Goal: Task Accomplishment & Management: Manage account settings

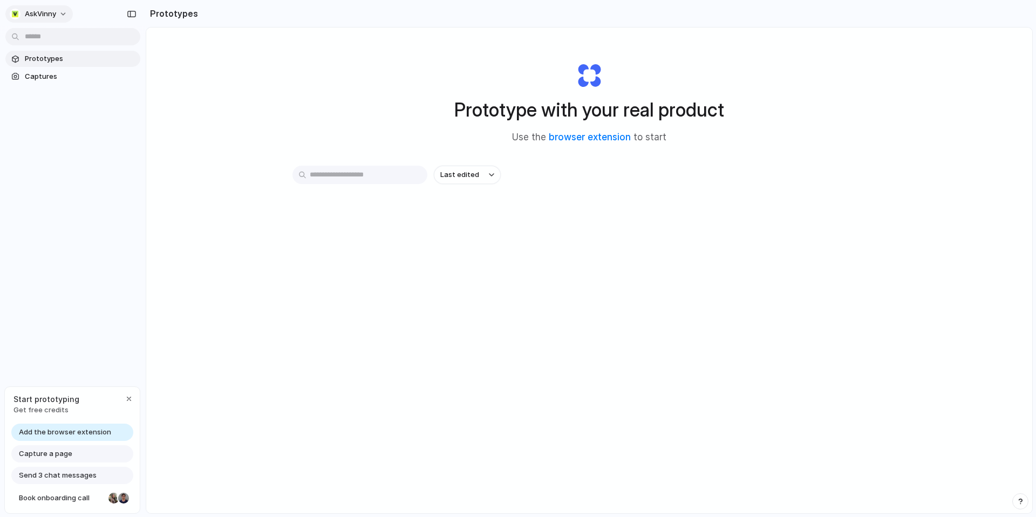
click at [51, 15] on span "AskVinny" at bounding box center [40, 14] width 31 height 11
click at [66, 59] on span "Invite members" at bounding box center [51, 55] width 52 height 11
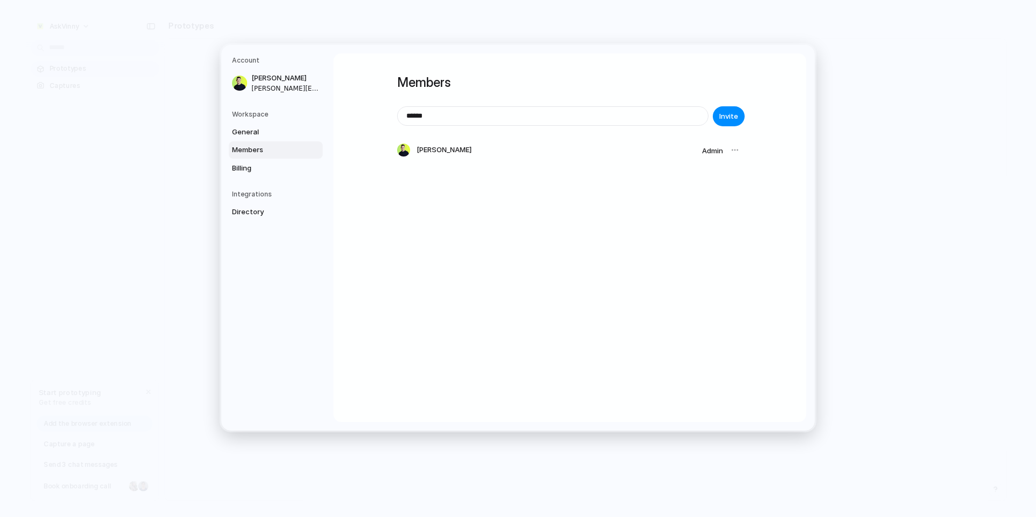
type input "**********"
click at [235, 171] on span "Billing" at bounding box center [266, 168] width 69 height 11
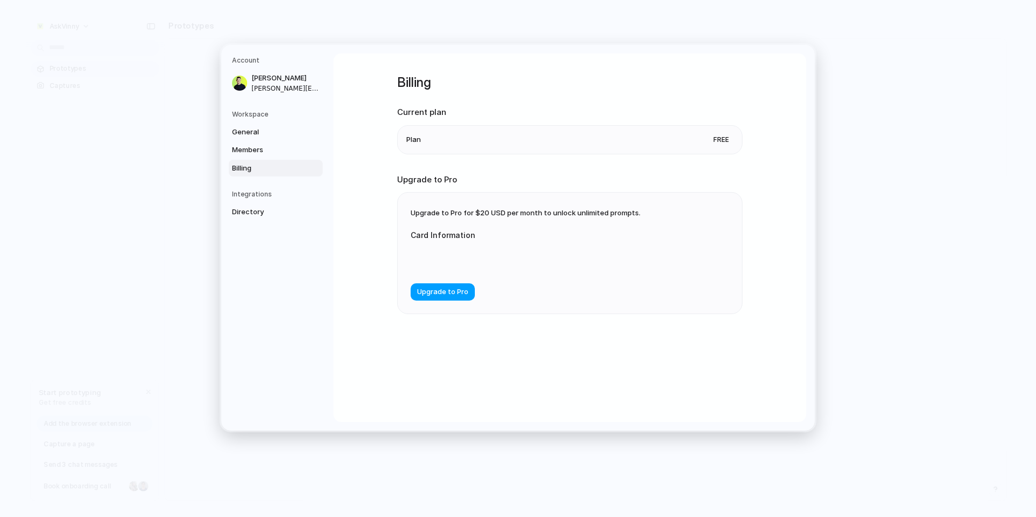
click at [459, 291] on span "Upgrade to Pro" at bounding box center [442, 292] width 51 height 11
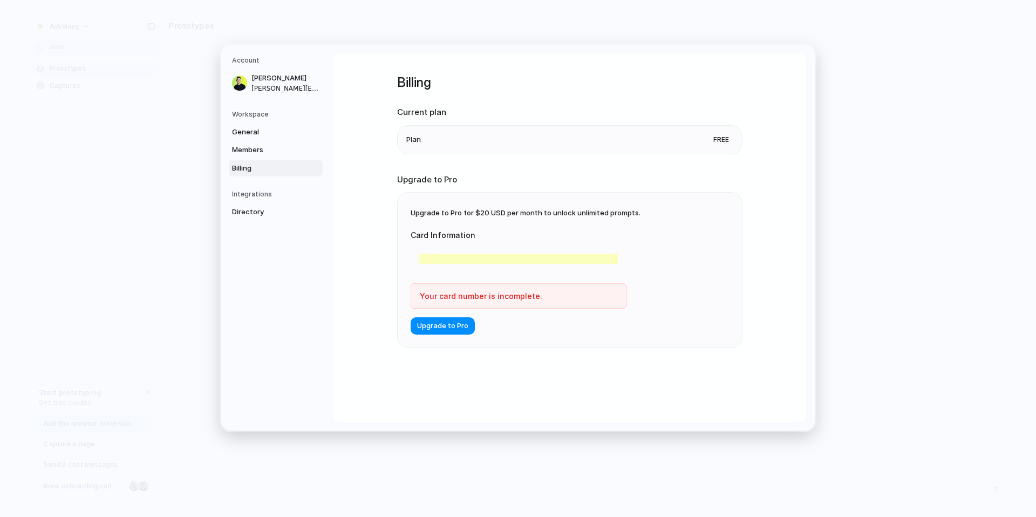
click at [563, 328] on form "Card Information Your card number is incomplete. Upgrade to Pro" at bounding box center [518, 276] width 216 height 116
drag, startPoint x: 444, startPoint y: 331, endPoint x: 508, endPoint y: 403, distance: 96.7
click at [508, 403] on div "Billing Current plan Plan Free Upgrade to Pro Upgrade to Pro for $20 USD per mo…" at bounding box center [569, 237] width 472 height 368
click at [449, 323] on span "Upgrade to Pro" at bounding box center [442, 326] width 51 height 11
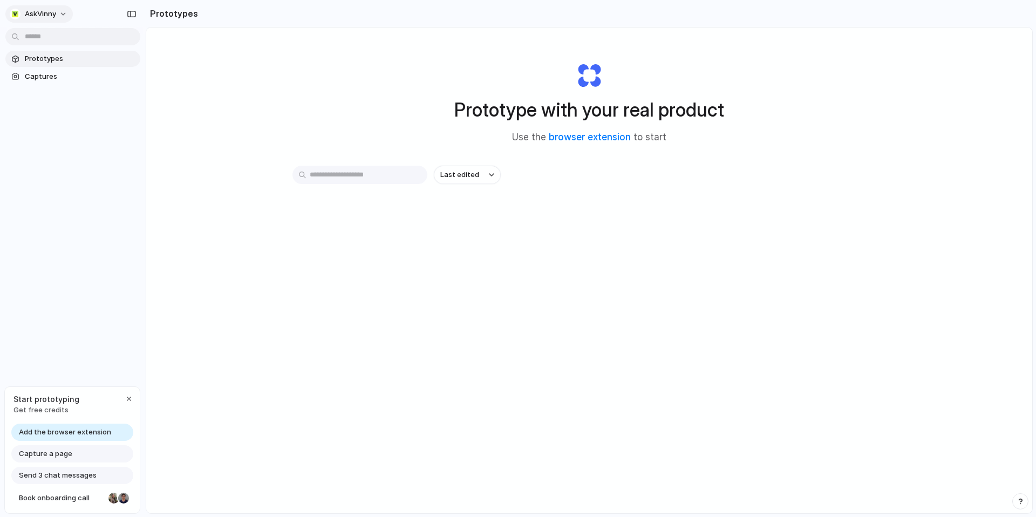
click at [48, 12] on span "AskVinny" at bounding box center [40, 14] width 31 height 11
click at [53, 53] on span "Invite members" at bounding box center [51, 55] width 52 height 11
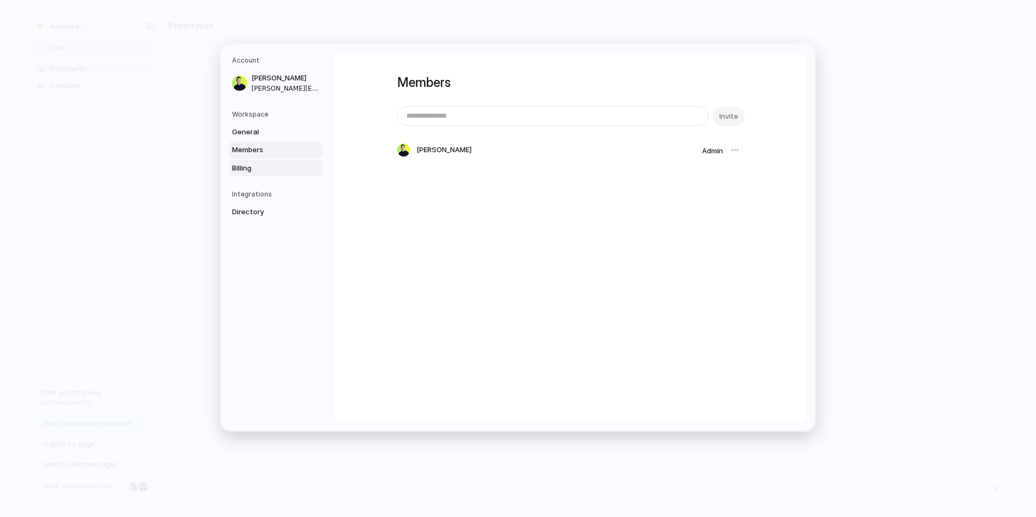
click at [251, 166] on span "Billing" at bounding box center [266, 168] width 69 height 11
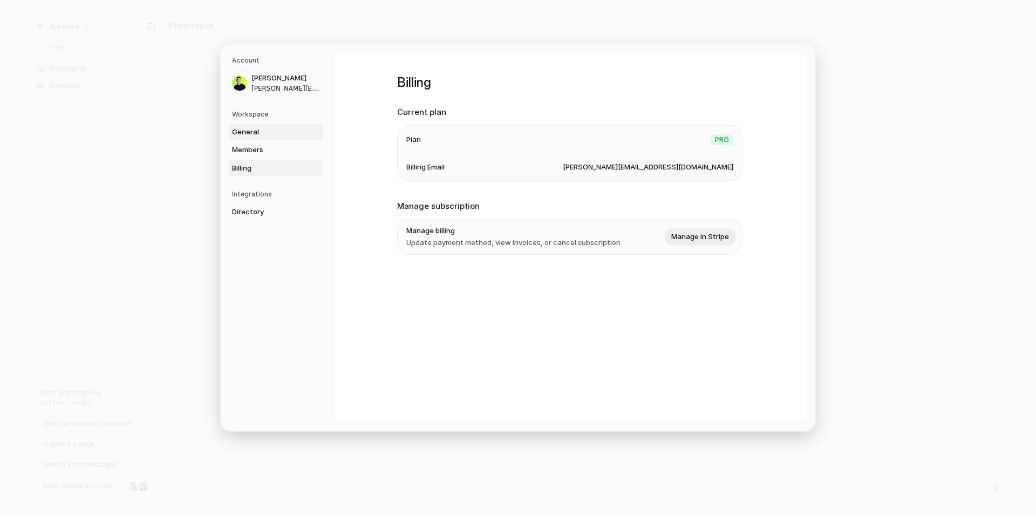
click at [262, 136] on span "General" at bounding box center [266, 132] width 69 height 11
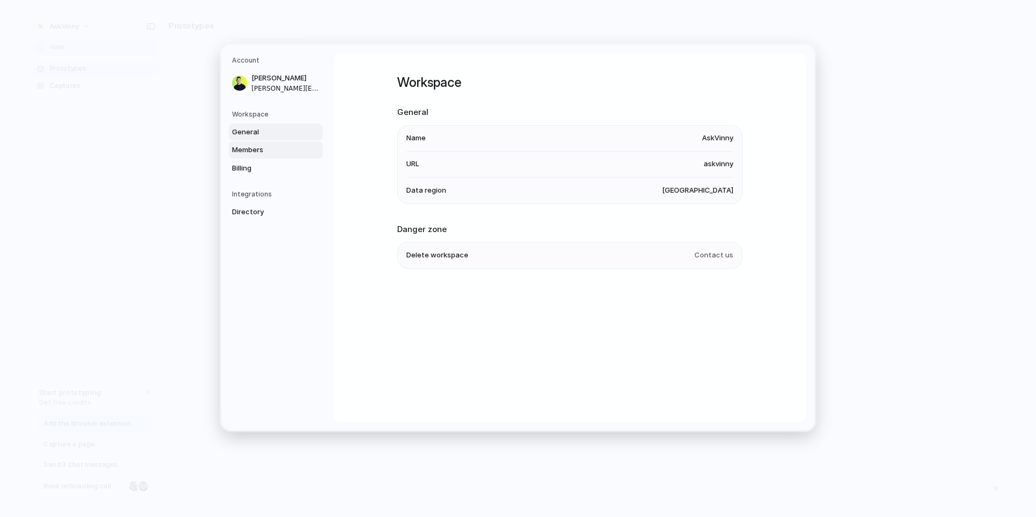
click at [251, 152] on span "Members" at bounding box center [266, 150] width 69 height 11
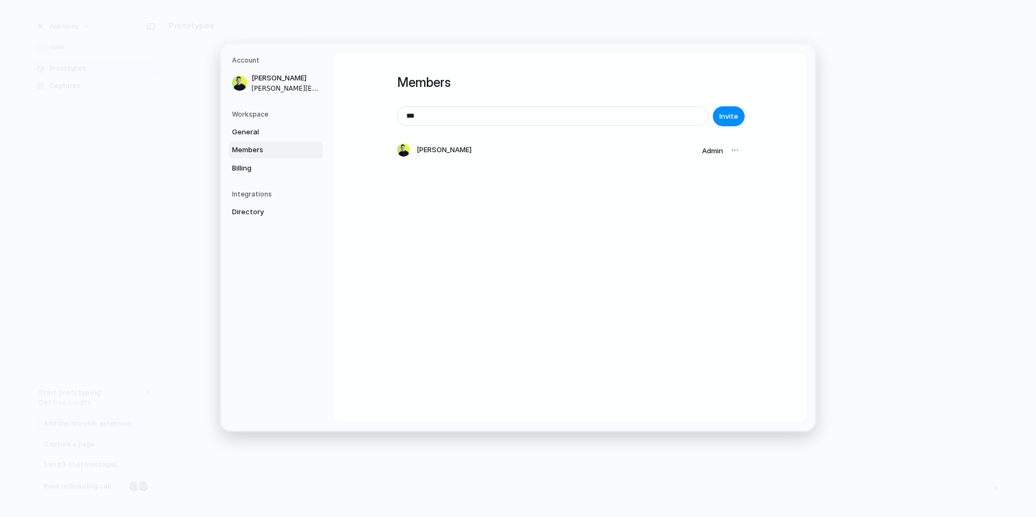
type input "**********"
click at [732, 119] on span "Invite" at bounding box center [728, 116] width 19 height 11
drag, startPoint x: 545, startPoint y: 175, endPoint x: 374, endPoint y: 175, distance: 171.5
click at [386, 175] on div "**********" at bounding box center [569, 237] width 472 height 368
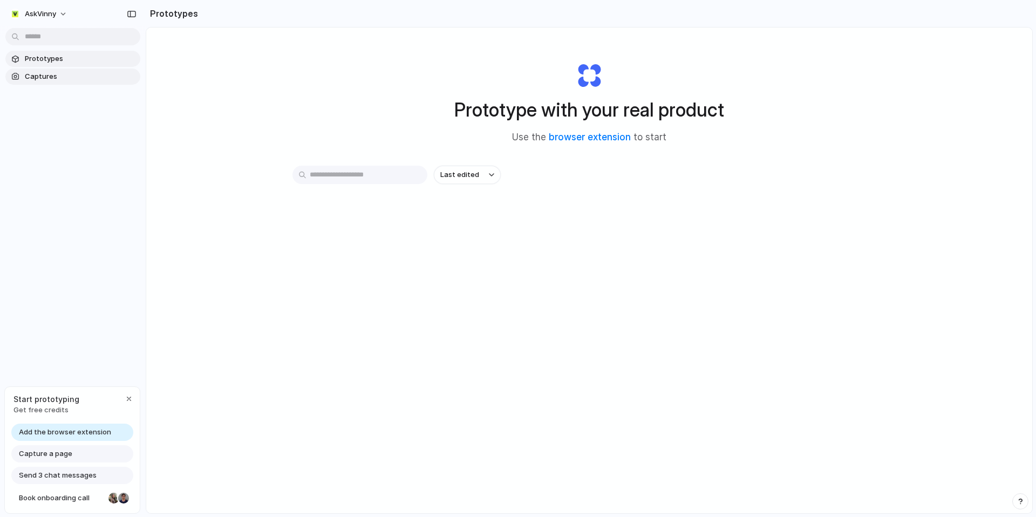
click at [37, 78] on span "Captures" at bounding box center [80, 76] width 111 height 11
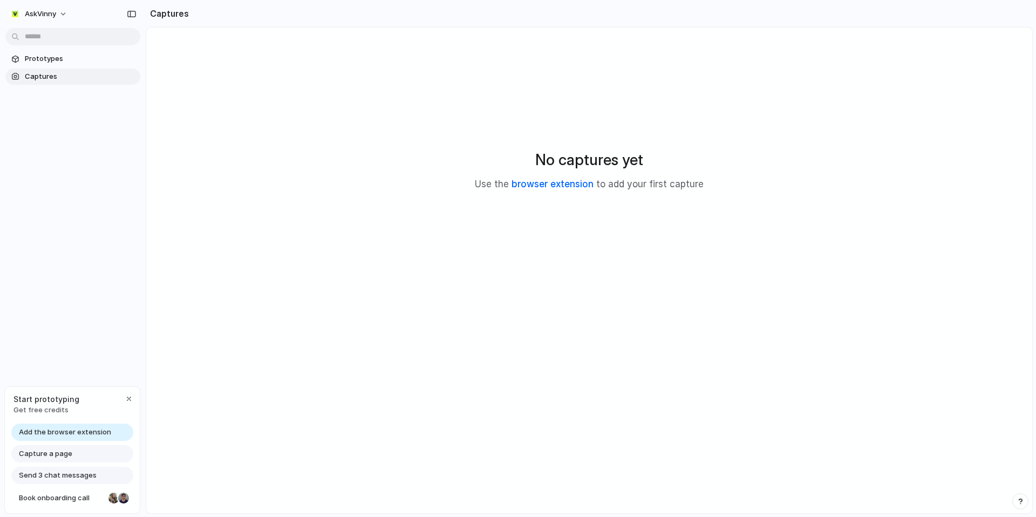
click at [536, 186] on link "browser extension" at bounding box center [552, 184] width 82 height 11
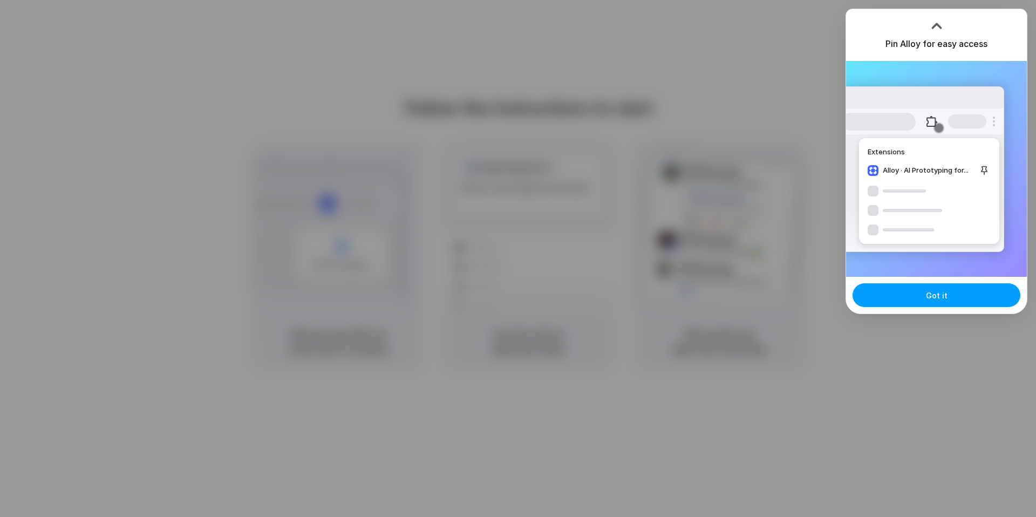
click at [919, 287] on button "Got it" at bounding box center [936, 295] width 168 height 24
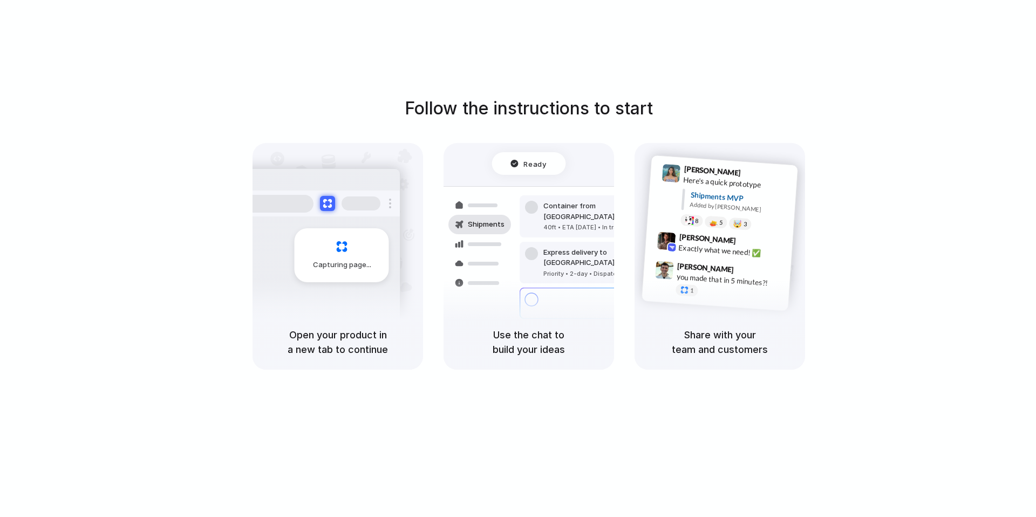
click at [579, 34] on div "Follow the instructions to start Capturing page Open your product in a new tab …" at bounding box center [528, 269] width 1057 height 538
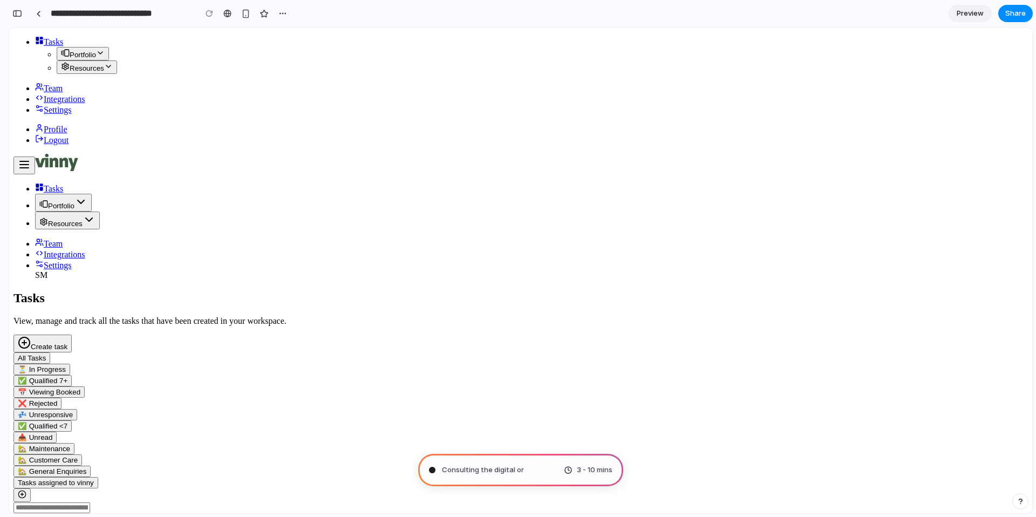
type input "**********"
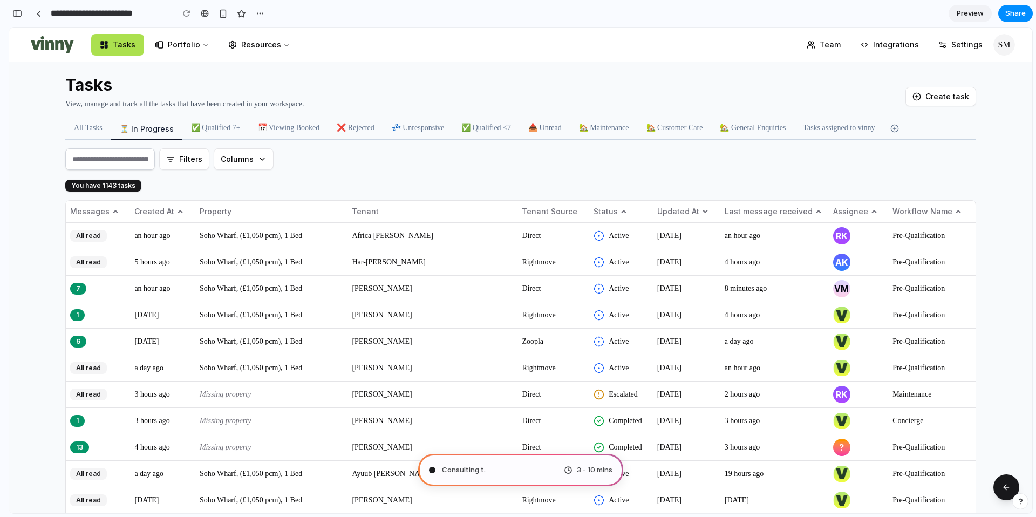
scroll to position [478, 0]
click at [444, 132] on span "💤 Unresponsive" at bounding box center [418, 127] width 53 height 11
click at [376, 134] on button "❌ Rejected" at bounding box center [355, 127] width 54 height 19
click at [374, 133] on button "❌ Rejected" at bounding box center [355, 127] width 54 height 19
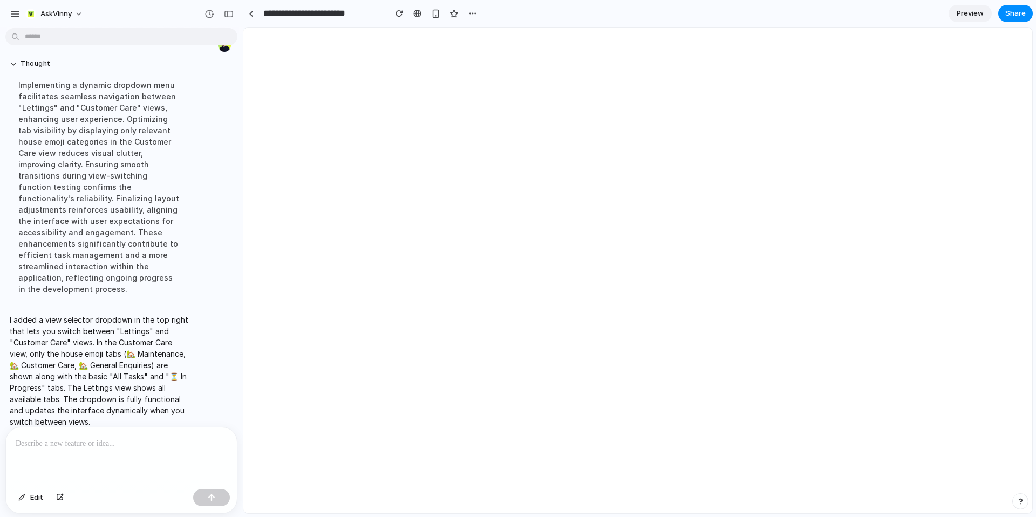
scroll to position [0, 0]
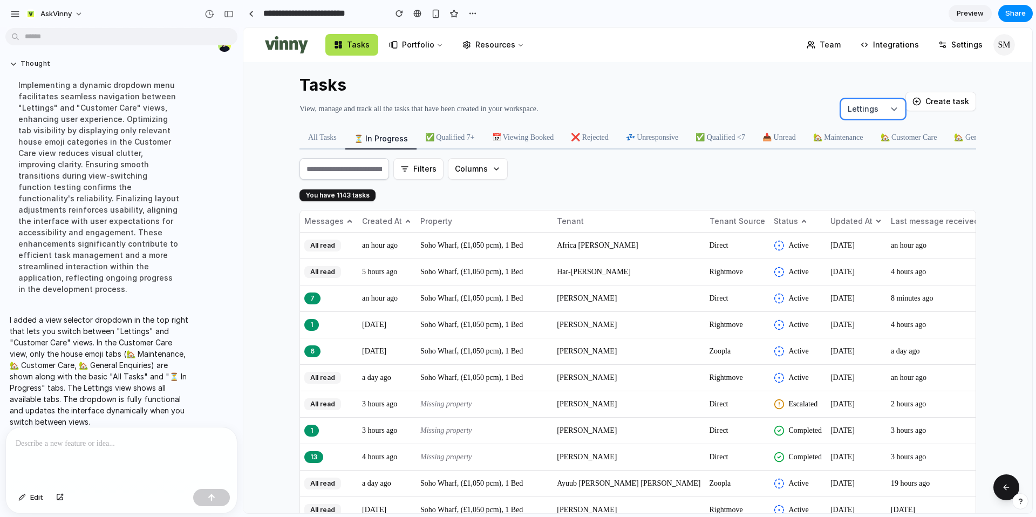
click at [877, 100] on button "Lettings" at bounding box center [872, 109] width 65 height 20
click at [860, 161] on span "Customer Care" at bounding box center [854, 161] width 45 height 11
click at [878, 104] on span "Customer Care" at bounding box center [857, 109] width 56 height 11
click at [867, 148] on ul "Lettings Customer Care" at bounding box center [865, 149] width 84 height 51
click at [861, 159] on span "Customer Care" at bounding box center [854, 161] width 45 height 11
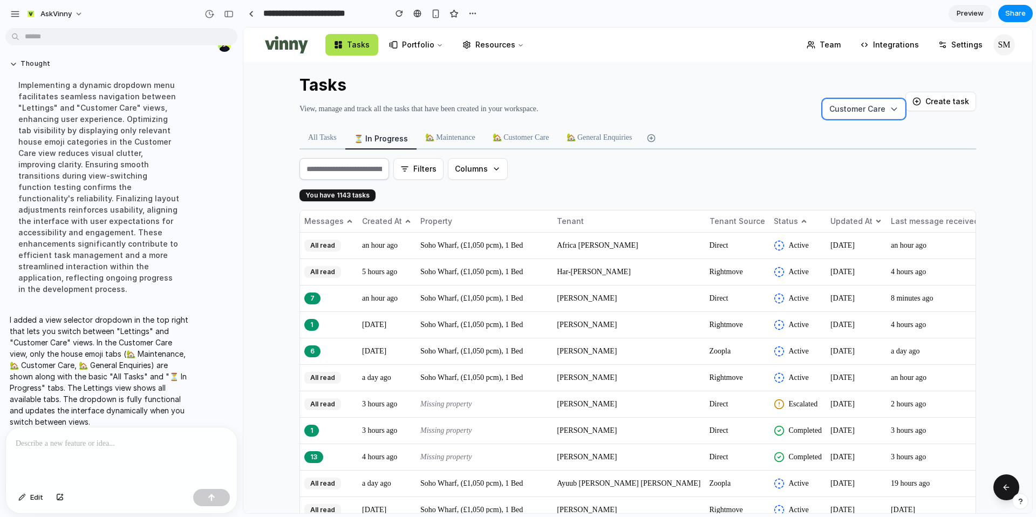
click at [868, 113] on span "Customer Care" at bounding box center [857, 109] width 56 height 11
click at [857, 138] on span "Lettings" at bounding box center [844, 136] width 25 height 11
click at [867, 107] on span "Lettings" at bounding box center [862, 109] width 31 height 11
click at [864, 161] on span "Customer Care" at bounding box center [854, 161] width 45 height 11
click at [866, 111] on span "Customer Care" at bounding box center [857, 109] width 56 height 11
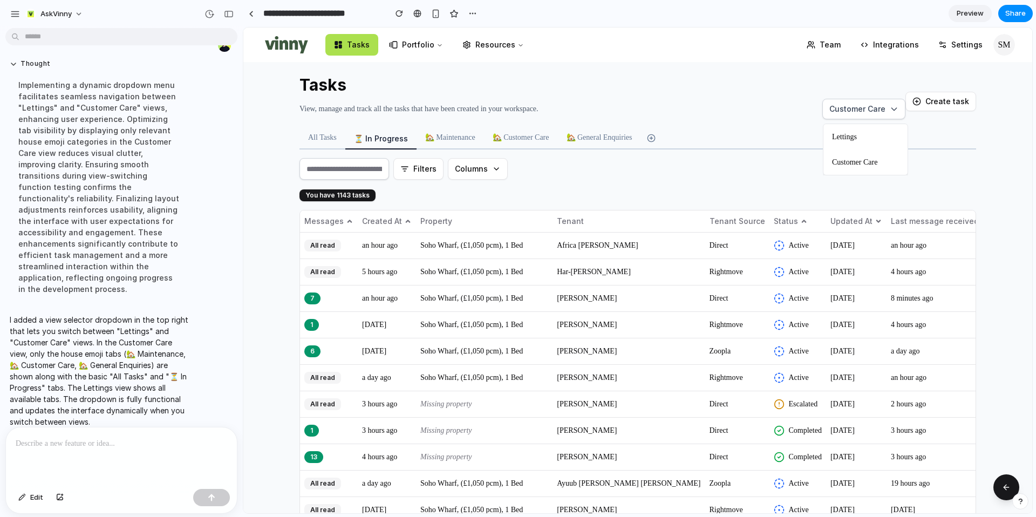
click at [851, 166] on span "Customer Care" at bounding box center [854, 161] width 45 height 11
click at [853, 101] on button "Customer Care" at bounding box center [863, 109] width 83 height 20
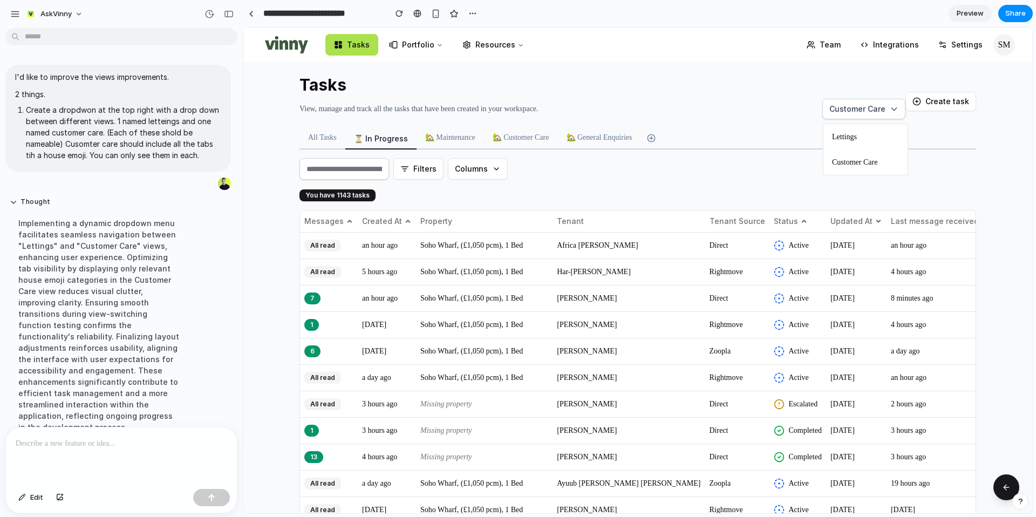
click at [777, 184] on div "Lettings Customer Care" at bounding box center [637, 270] width 789 height 485
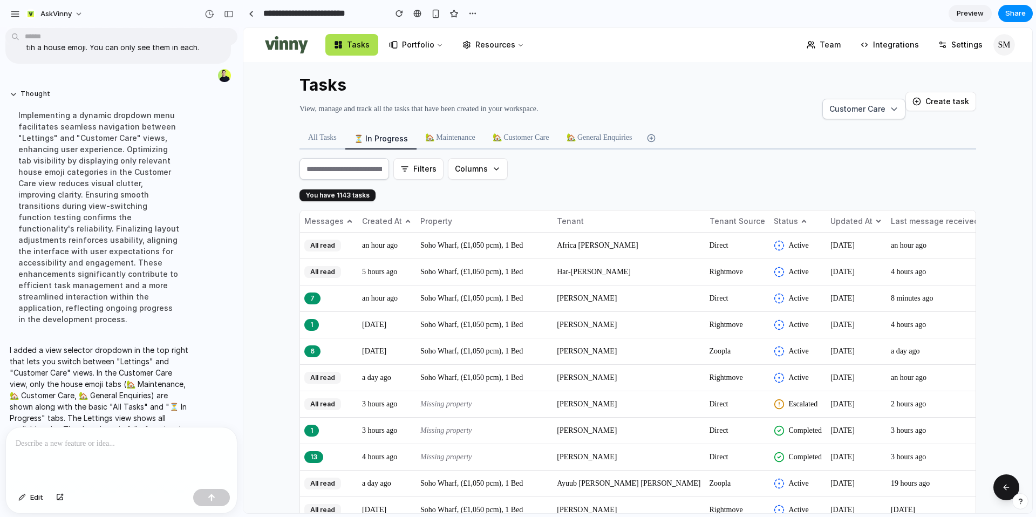
scroll to position [138, 0]
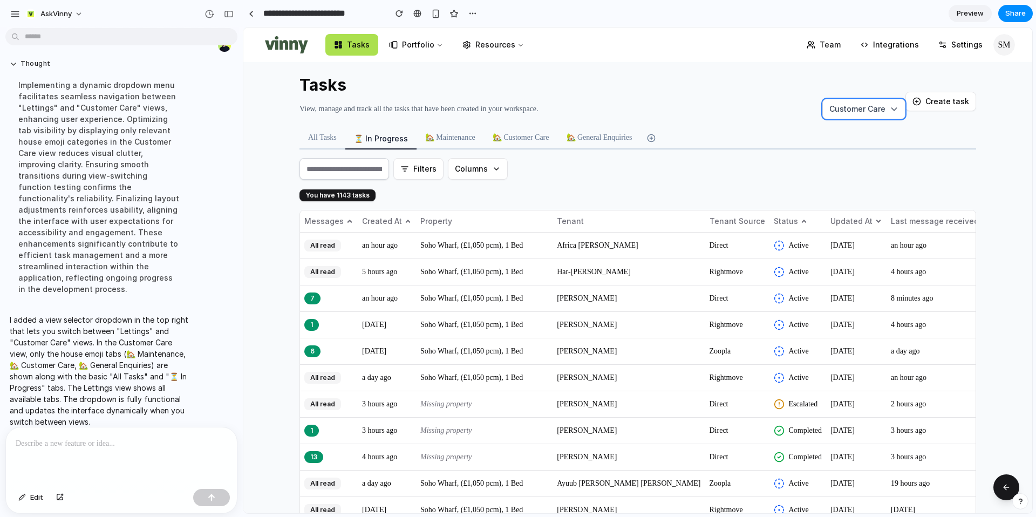
click at [895, 108] on icon at bounding box center [893, 109] width 9 height 9
click at [693, 104] on div "Lettings Customer Care" at bounding box center [637, 270] width 789 height 485
click at [108, 446] on p at bounding box center [121, 443] width 211 height 13
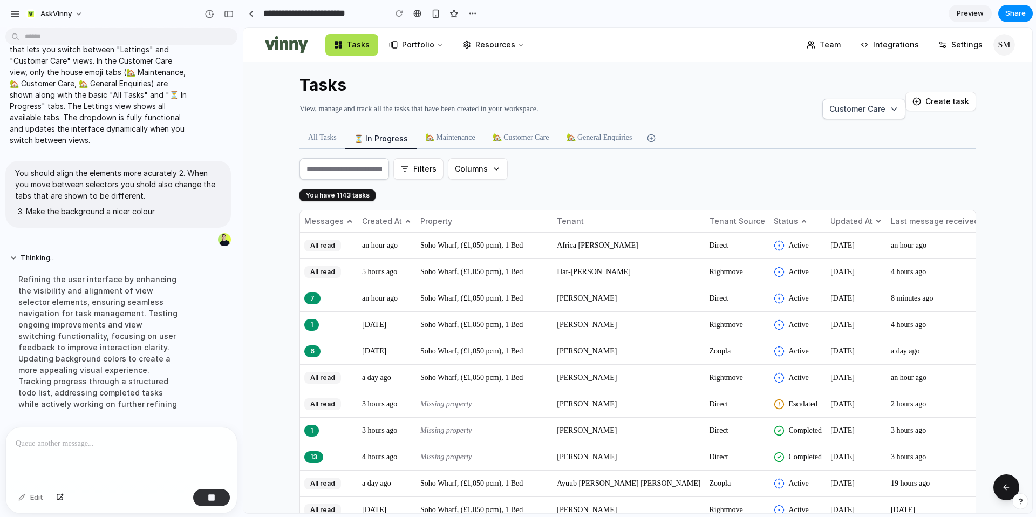
scroll to position [223, 0]
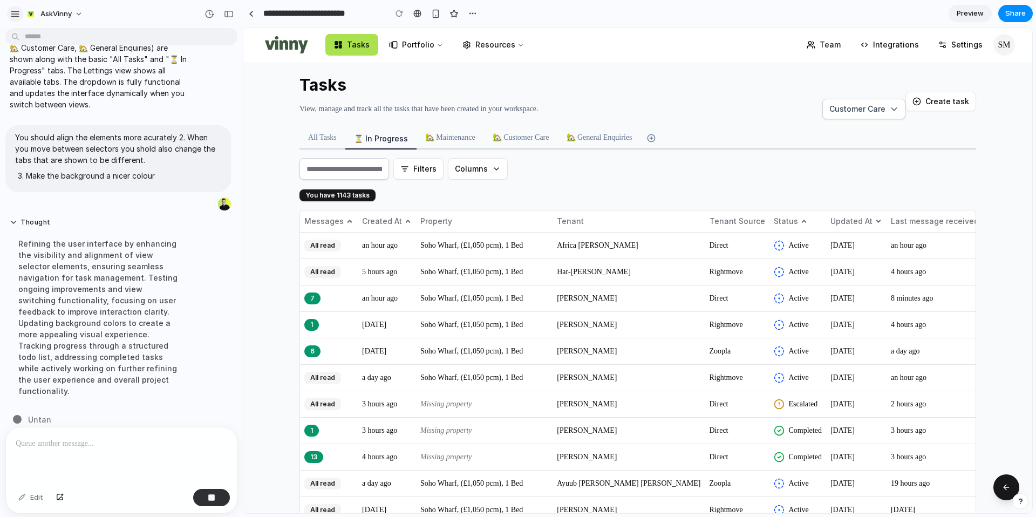
click at [15, 11] on div "button" at bounding box center [15, 14] width 10 height 10
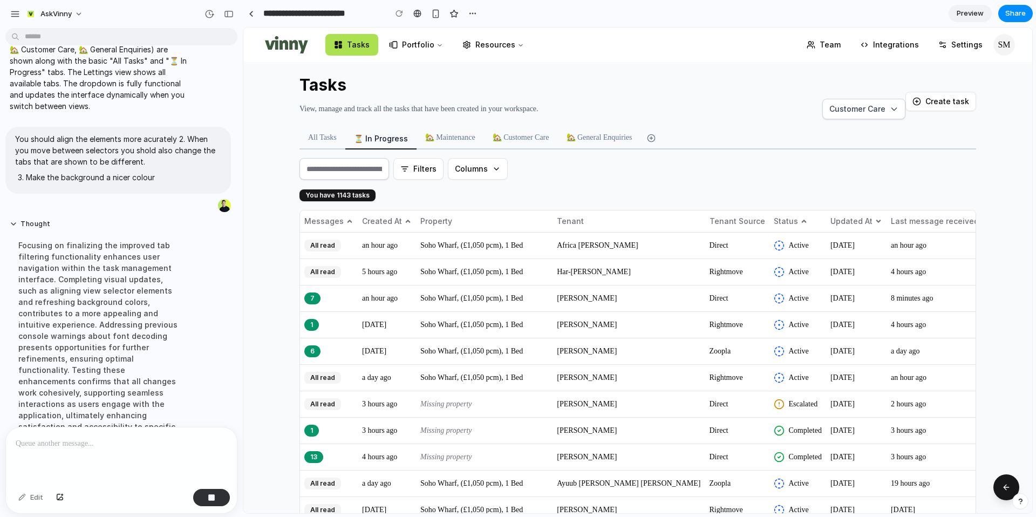
scroll to position [257, 0]
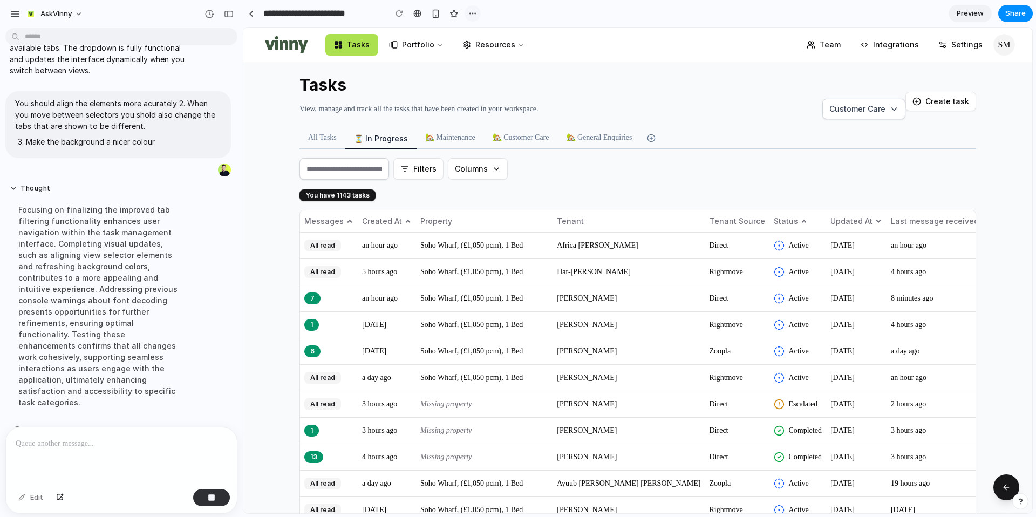
click at [467, 12] on button "button" at bounding box center [472, 13] width 16 height 16
click at [435, 15] on div "Duplicate Delete" at bounding box center [518, 258] width 1036 height 517
click at [435, 15] on div "button" at bounding box center [435, 13] width 9 height 9
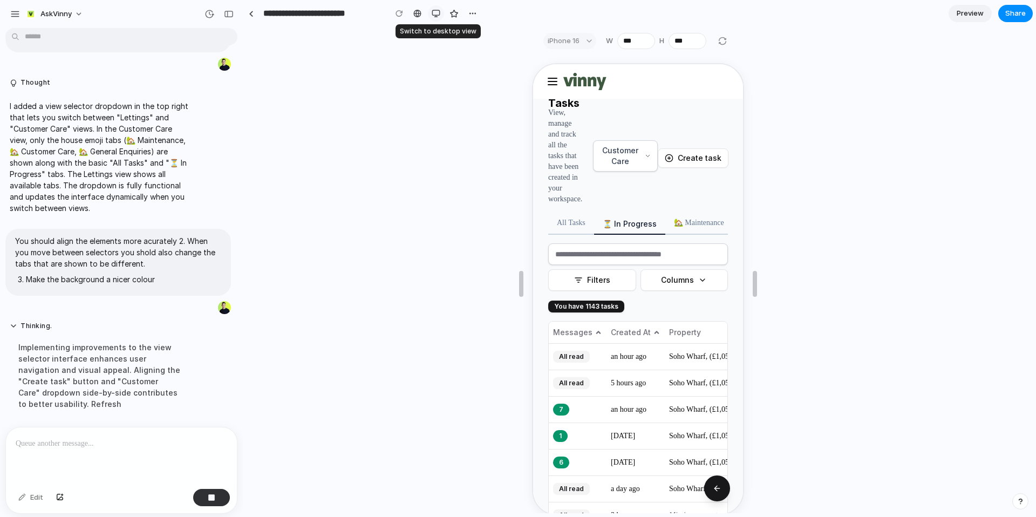
click at [434, 13] on div "button" at bounding box center [436, 13] width 9 height 9
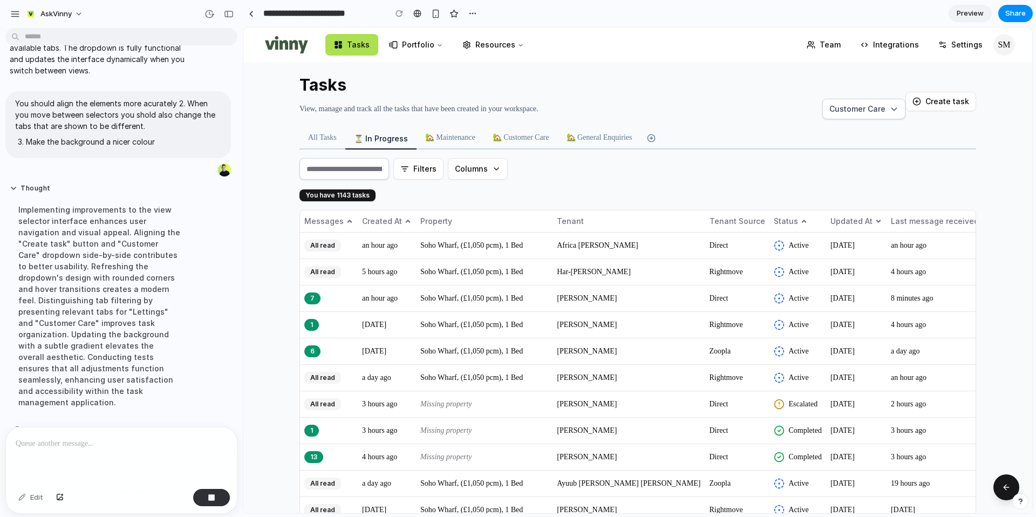
click at [949, 47] on link "Settings" at bounding box center [959, 45] width 61 height 22
click at [900, 46] on link "Integrations" at bounding box center [889, 45] width 76 height 22
click at [812, 46] on icon at bounding box center [809, 47] width 5 height 2
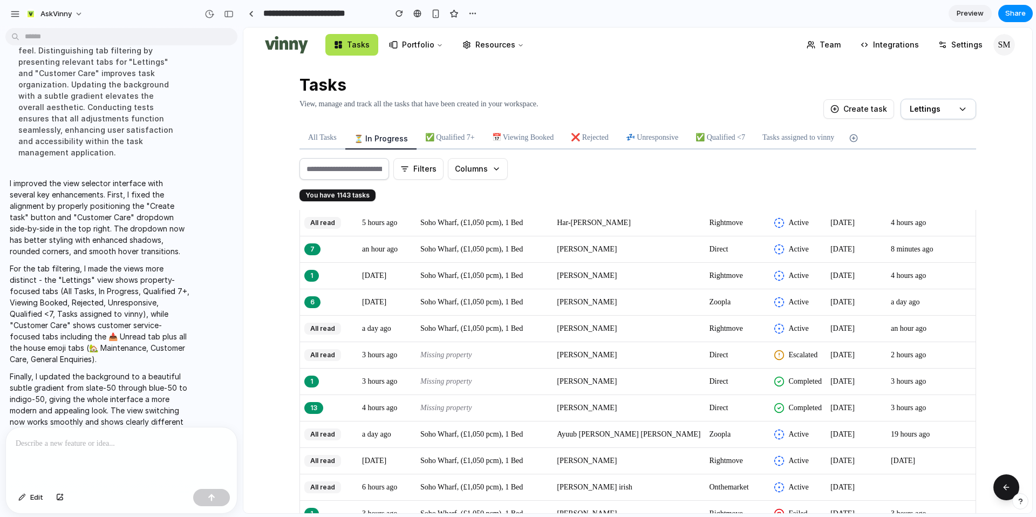
scroll to position [0, 0]
